Goal: Task Accomplishment & Management: Manage account settings

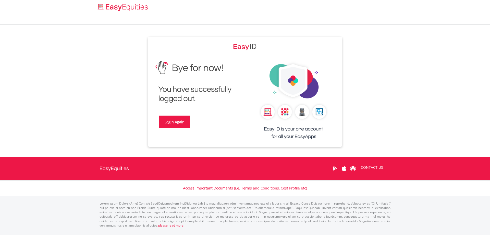
click at [177, 124] on link "Login Again" at bounding box center [174, 121] width 31 height 13
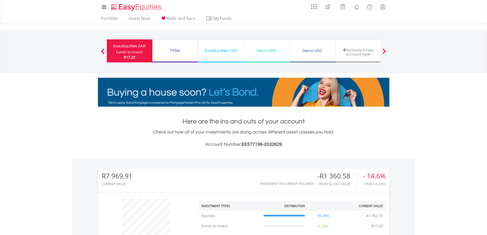
scroll to position [236, 0]
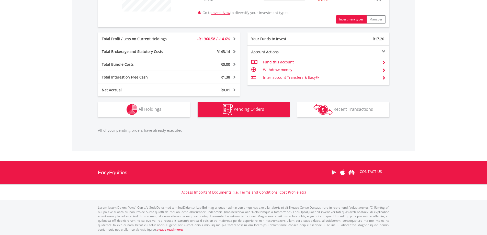
click at [127, 51] on div "Total Brokerage and Statutory Costs" at bounding box center [139, 51] width 83 height 5
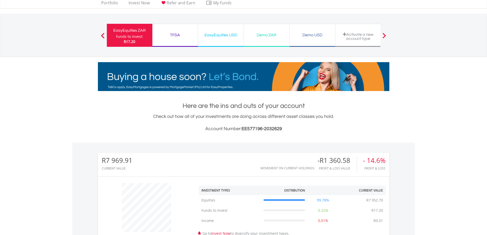
scroll to position [0, 0]
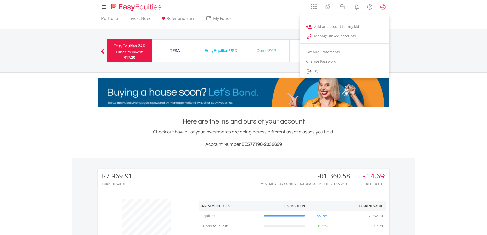
click at [383, 7] on lord-icon "My Profile" at bounding box center [382, 7] width 6 height 6
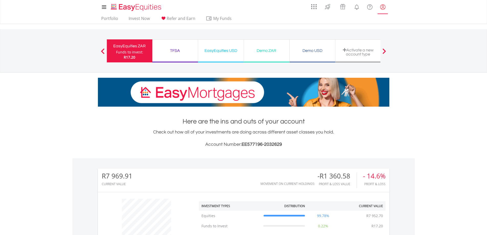
click at [383, 7] on lord-icon "My Profile" at bounding box center [382, 7] width 6 height 6
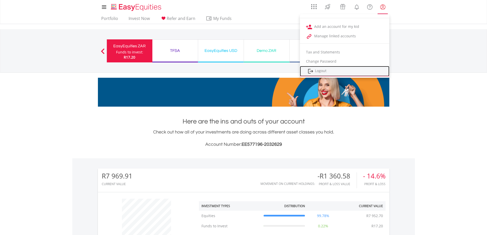
click at [351, 72] on link "Logout" at bounding box center [344, 71] width 89 height 10
